Goal: Information Seeking & Learning: Learn about a topic

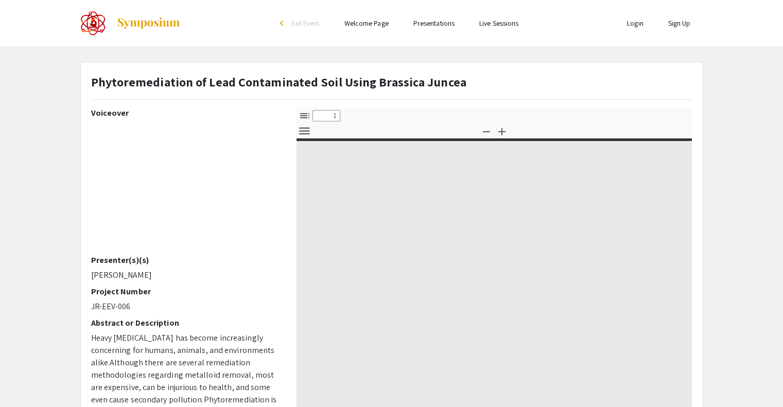
type input "0"
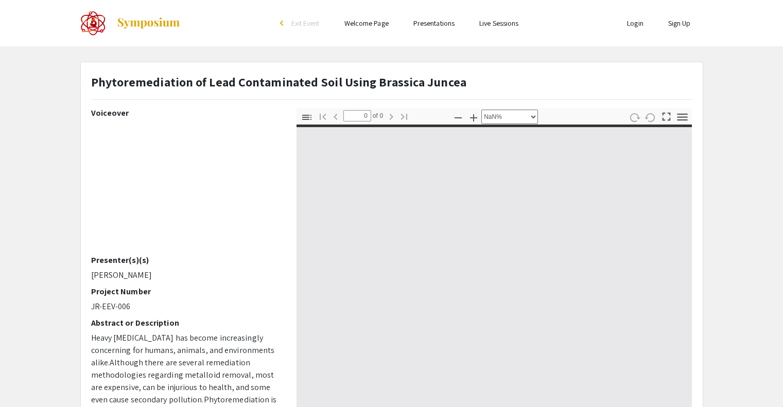
select select "auto"
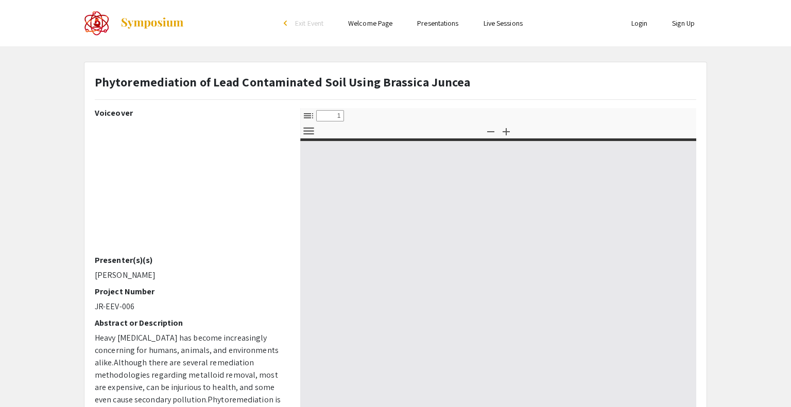
select select "custom"
type input "0"
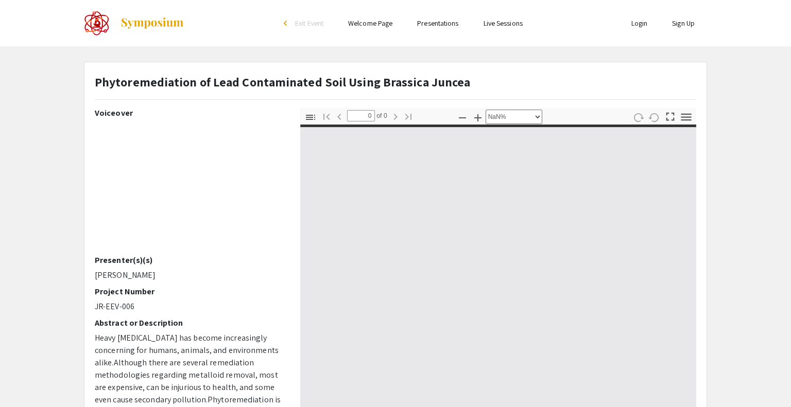
select select "auto"
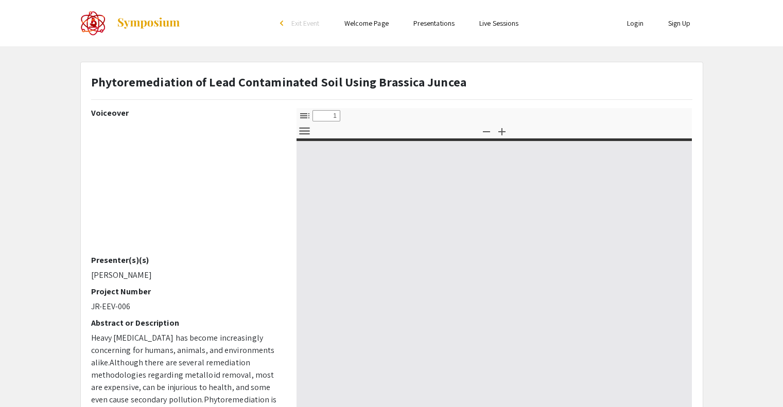
select select "custom"
type input "0"
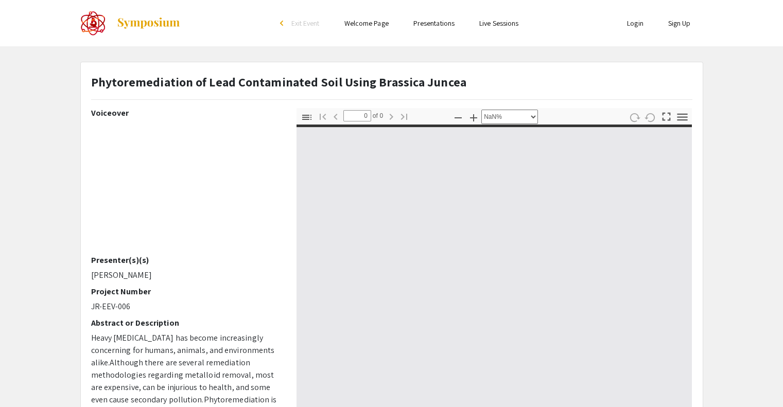
select select "auto"
